Goal: Task Accomplishment & Management: Manage account settings

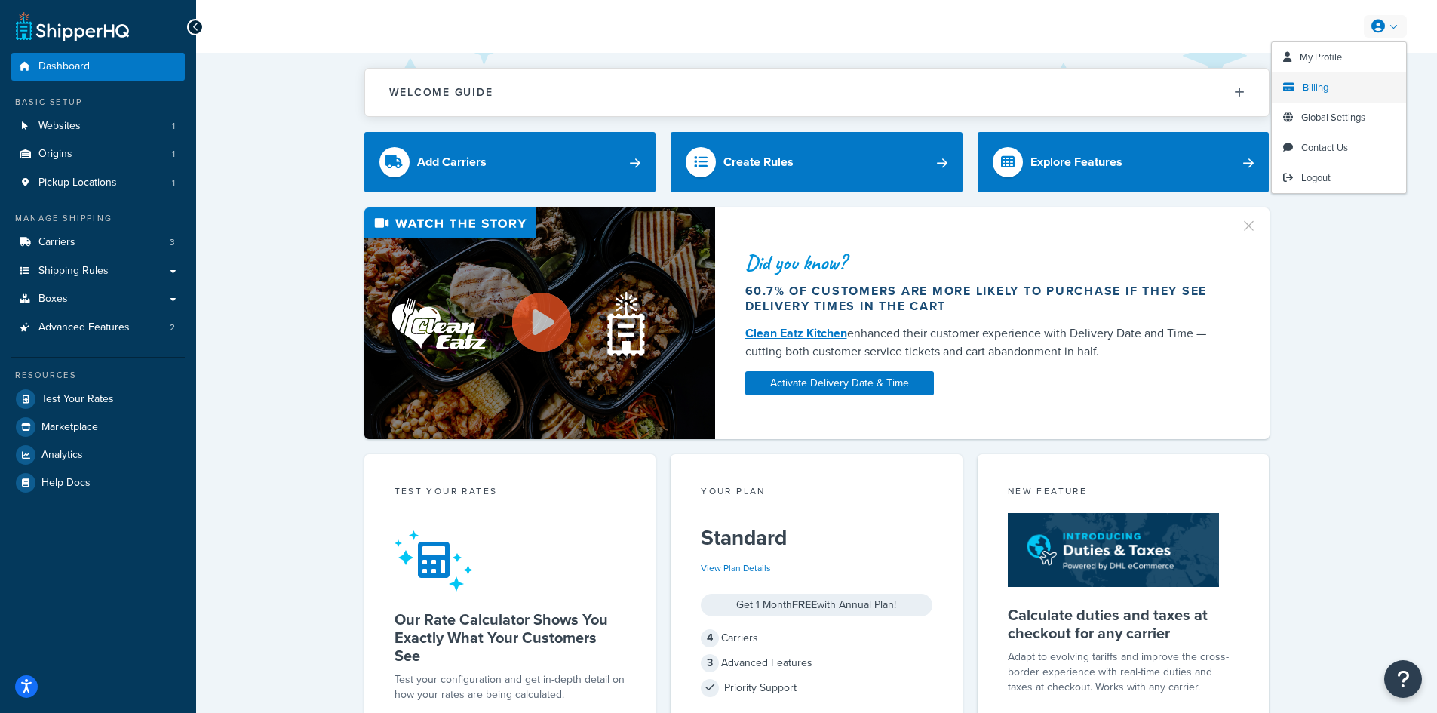
click at [1320, 93] on span "Billing" at bounding box center [1316, 87] width 26 height 14
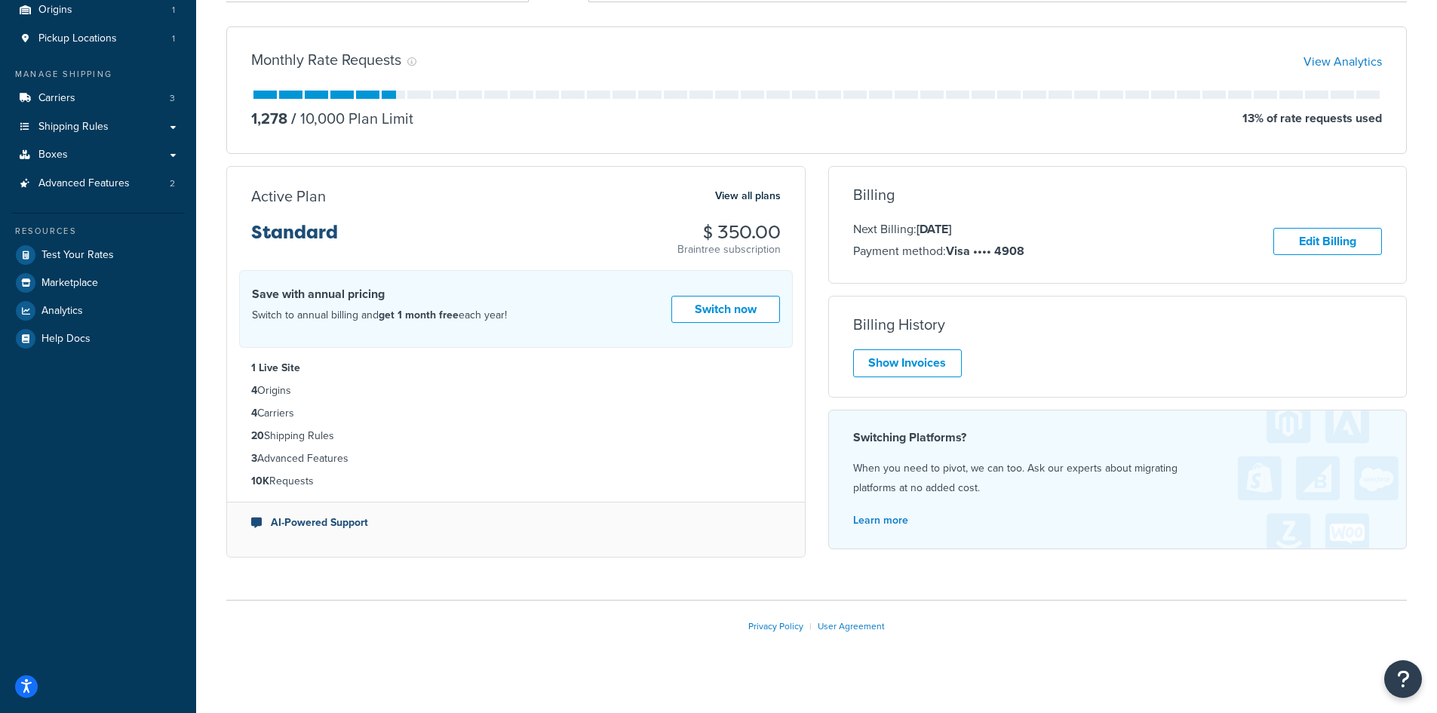
scroll to position [151, 0]
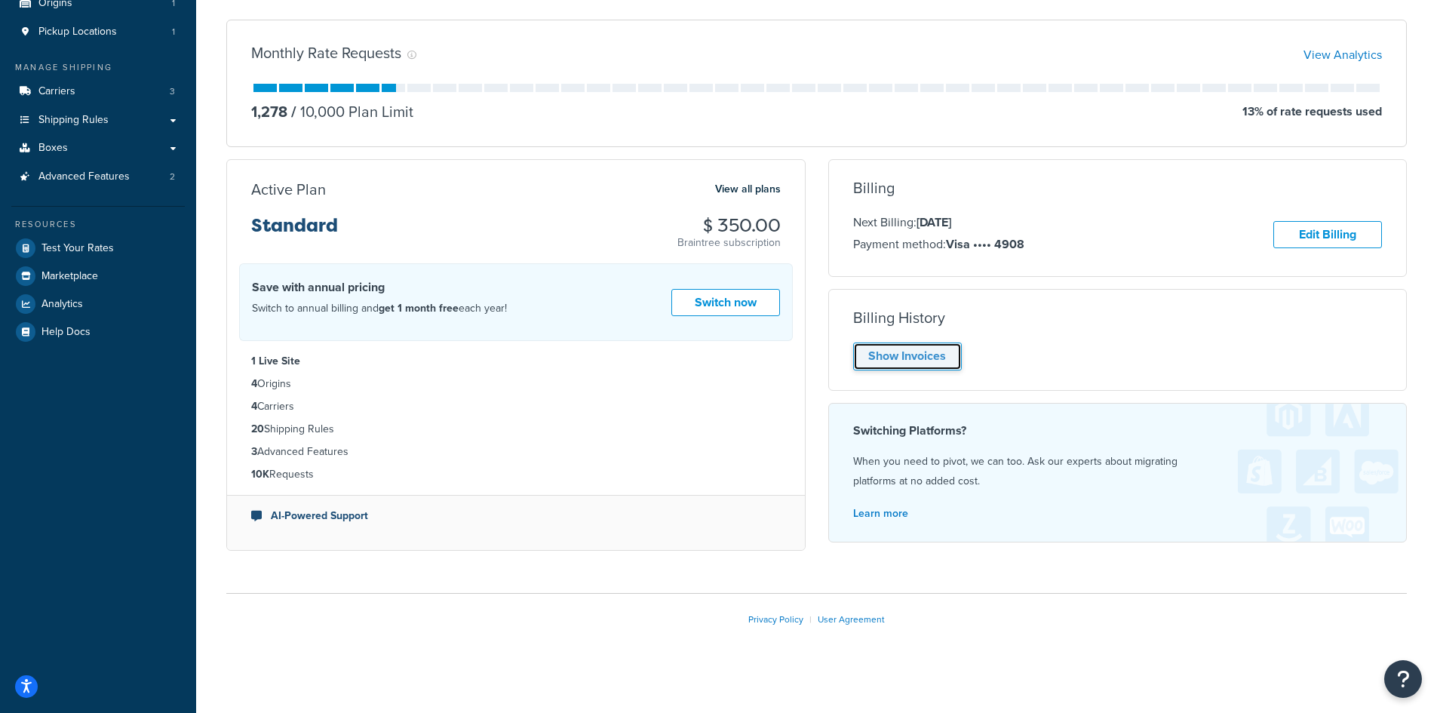
click at [935, 349] on link "Show Invoices" at bounding box center [907, 357] width 109 height 28
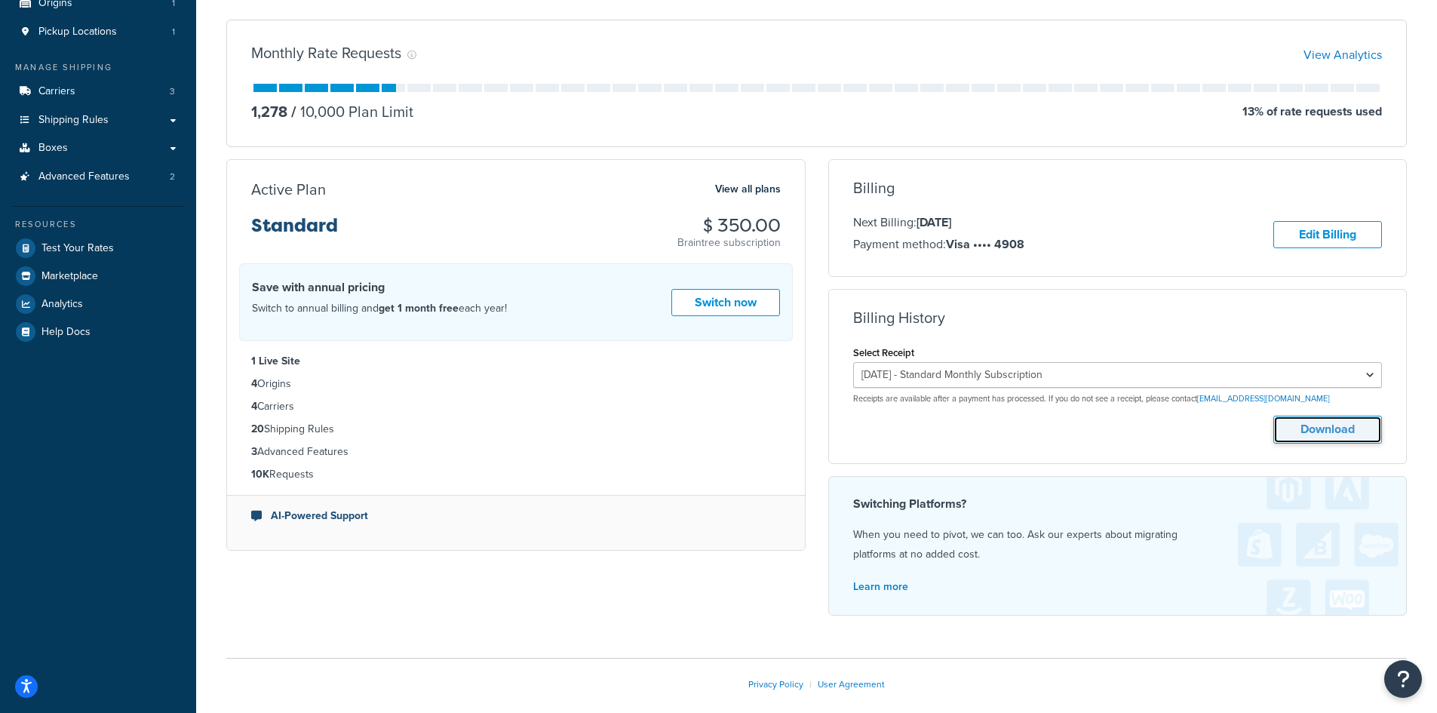
click at [1313, 432] on button "Download" at bounding box center [1328, 430] width 109 height 28
